Goal: Task Accomplishment & Management: Complete application form

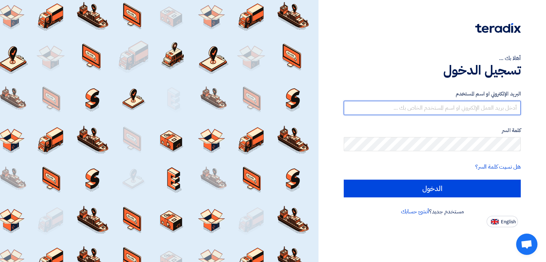
click at [474, 106] on input "text" at bounding box center [432, 108] width 177 height 14
type input "م"
type input "L"
type input "[EMAIL_ADDRESS][DOMAIN_NAME]"
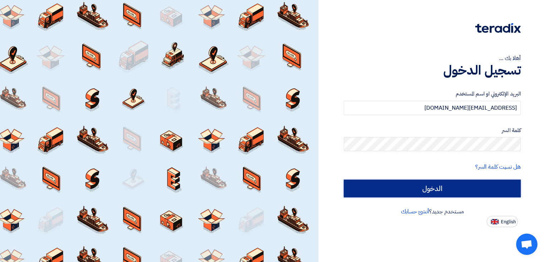
click at [460, 195] on input "الدخول" at bounding box center [432, 189] width 177 height 18
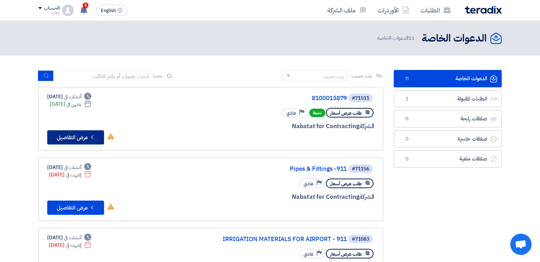
click at [73, 134] on button "Check details عرض التفاصيل" at bounding box center [75, 137] width 57 height 14
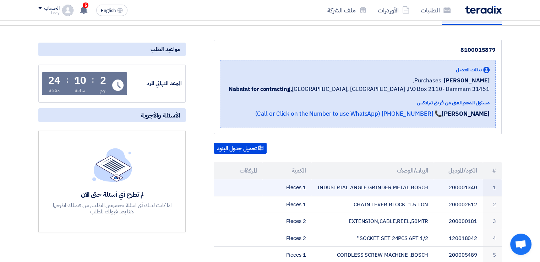
scroll to position [71, 0]
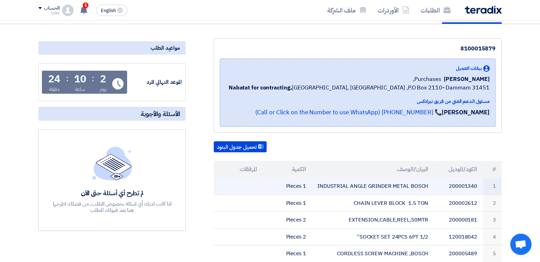
drag, startPoint x: 448, startPoint y: 184, endPoint x: 476, endPoint y: 184, distance: 28.8
click at [476, 184] on td "200001340" at bounding box center [458, 186] width 49 height 17
copy td "200001340"
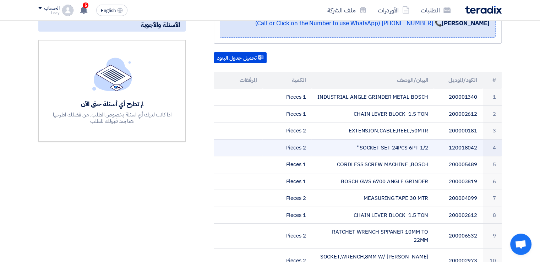
scroll to position [178, 0]
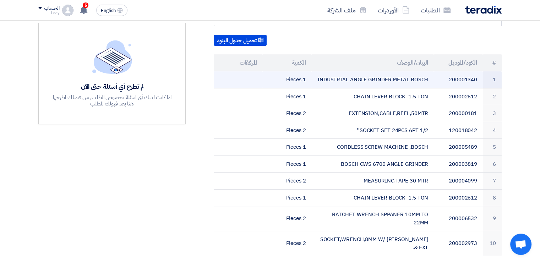
click at [404, 77] on td "INDUSTRIAL ANGLE GRINDER METAL BOSCH" at bounding box center [373, 79] width 123 height 17
drag, startPoint x: 428, startPoint y: 79, endPoint x: 320, endPoint y: 80, distance: 108.0
click at [320, 80] on td "INDUSTRIAL ANGLE GRINDER METAL BOSCH" at bounding box center [373, 79] width 123 height 17
copy td "INDUSTRIAL ANGLE GRINDER METAL BOSCH"
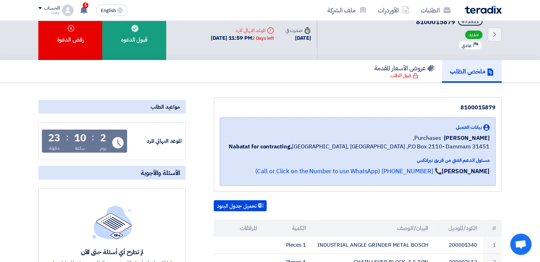
scroll to position [0, 0]
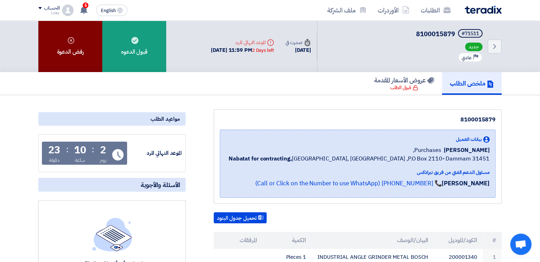
click at [69, 40] on icon at bounding box center [71, 40] width 7 height 7
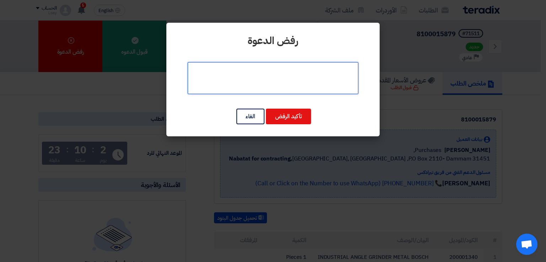
click at [291, 90] on textarea at bounding box center [273, 78] width 171 height 32
type textarea "h"
type textarea "المواد غير متوفرة لدينا"
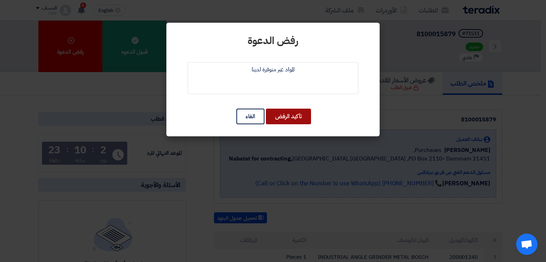
click at [286, 112] on button "تأكيد الرفض" at bounding box center [288, 117] width 45 height 16
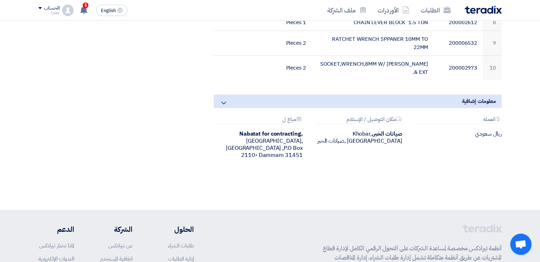
scroll to position [355, 0]
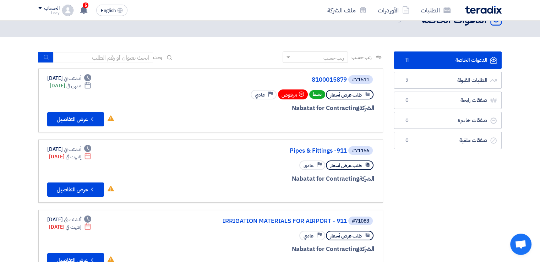
scroll to position [36, 0]
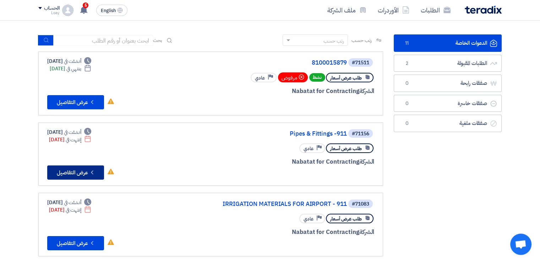
click at [83, 172] on button "Check details عرض التفاصيل" at bounding box center [75, 173] width 57 height 14
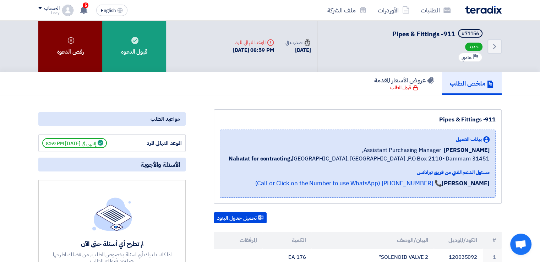
click at [68, 39] on icon at bounding box center [71, 40] width 7 height 7
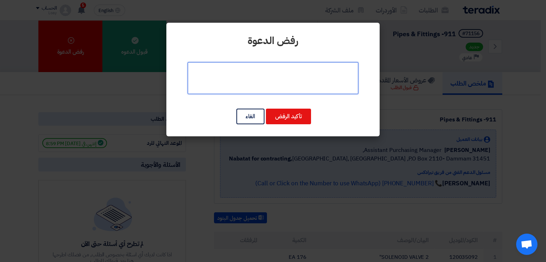
click at [275, 83] on textarea at bounding box center [273, 78] width 171 height 32
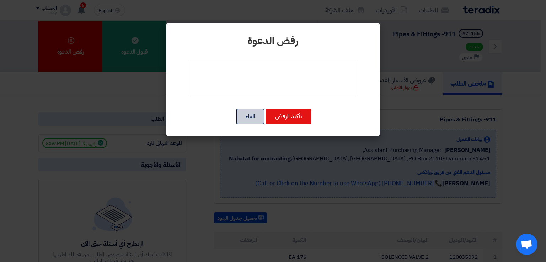
click at [247, 116] on button "الغاء" at bounding box center [250, 117] width 28 height 16
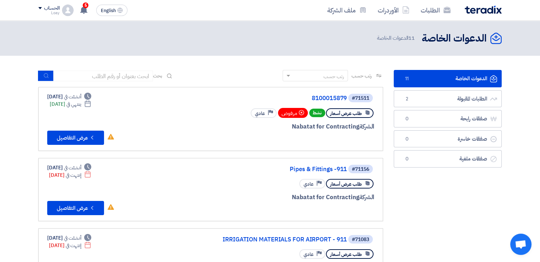
click at [469, 77] on link "الدعوات الخاصة الدعوات الخاصة 11" at bounding box center [448, 78] width 108 height 17
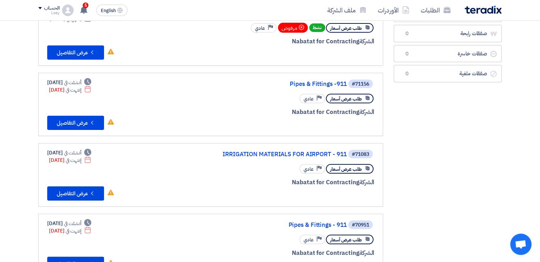
scroll to position [107, 0]
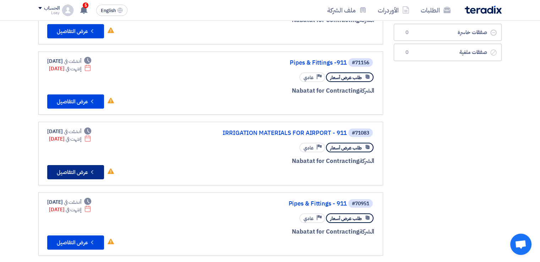
click at [96, 171] on button "Check details عرض التفاصيل" at bounding box center [75, 172] width 57 height 14
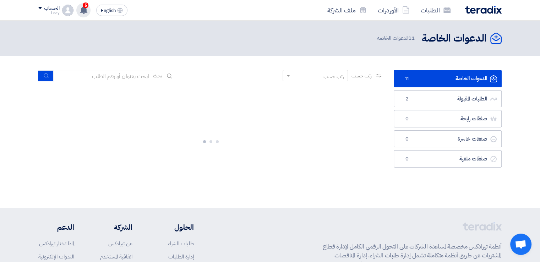
click at [80, 8] on icon at bounding box center [84, 10] width 8 height 8
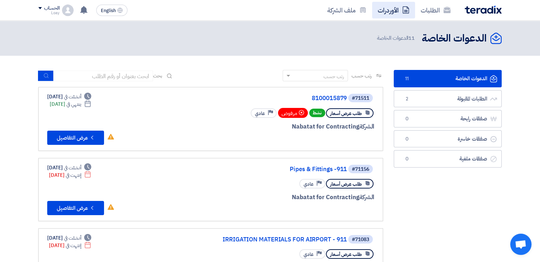
click at [393, 9] on link "الأوردرات" at bounding box center [393, 10] width 43 height 17
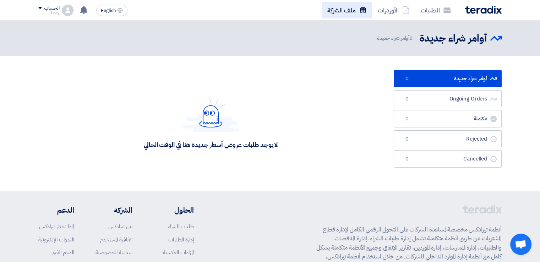
click at [343, 9] on link "ملف الشركة" at bounding box center [347, 10] width 50 height 17
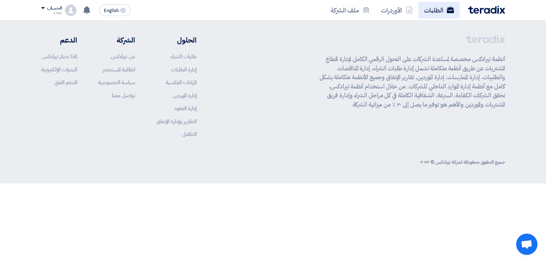
click at [435, 8] on link "الطلبات" at bounding box center [438, 10] width 41 height 17
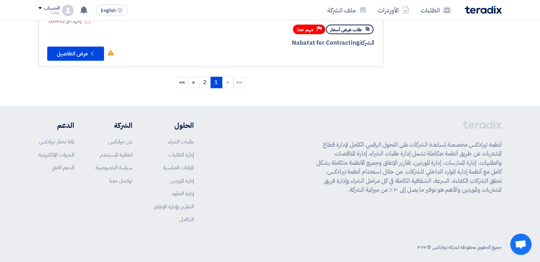
scroll to position [577, 0]
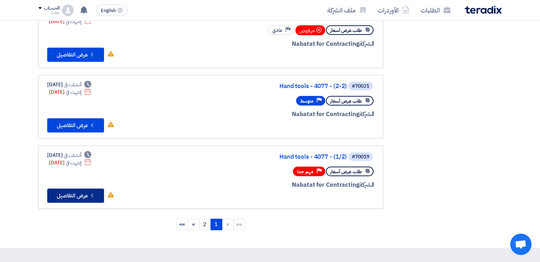
click at [74, 189] on button "Check details عرض التفاصيل" at bounding box center [75, 196] width 57 height 14
